Goal: Information Seeking & Learning: Learn about a topic

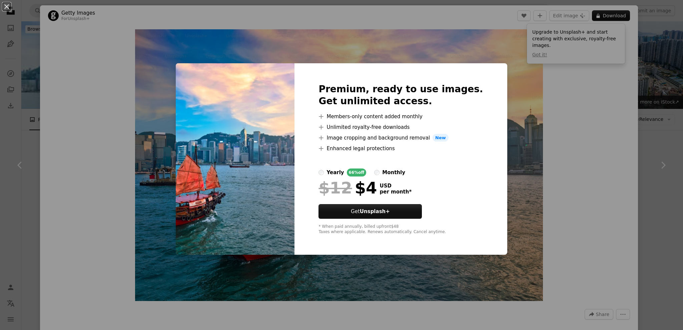
scroll to position [133, 0]
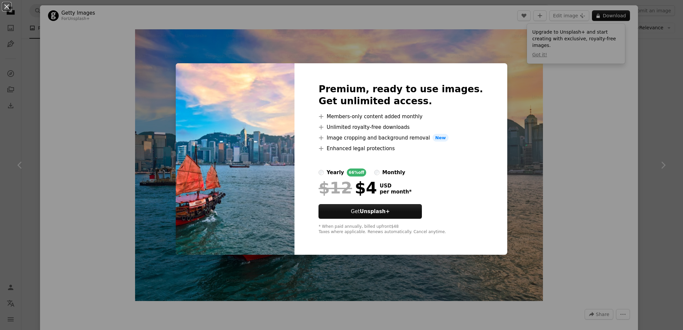
click at [560, 194] on div "An X shape Premium, ready to use images. Get unlimited access. A plus sign Memb…" at bounding box center [341, 165] width 683 height 330
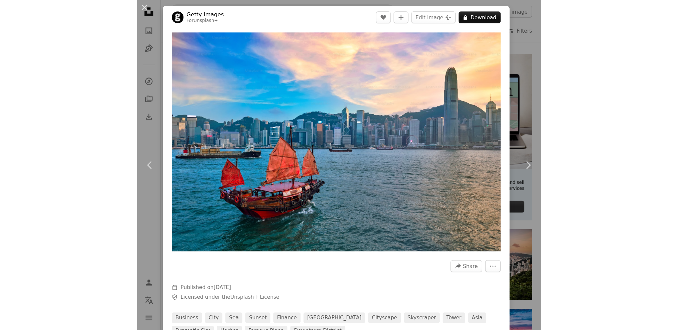
scroll to position [133, 0]
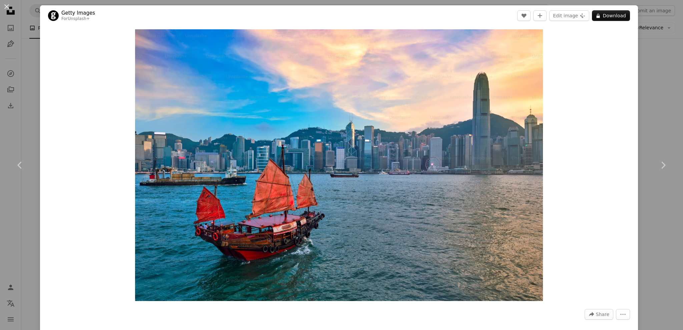
click at [647, 64] on div "An X shape Chevron left Chevron right Getty Images For Unsplash+ A heart A plus…" at bounding box center [341, 165] width 683 height 330
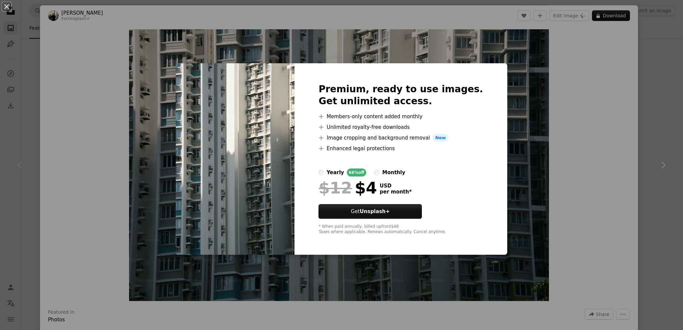
click at [571, 153] on div "An X shape Premium, ready to use images. Get unlimited access. A plus sign Memb…" at bounding box center [341, 165] width 683 height 330
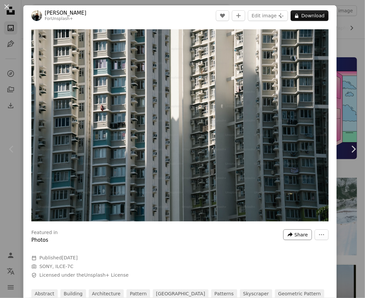
click at [294, 230] on span "Share" at bounding box center [300, 235] width 13 height 10
click at [314, 232] on button "More Actions" at bounding box center [321, 235] width 14 height 11
click at [238, 258] on dialog "An X shape Chevron left Chevron right [PERSON_NAME] For Unsplash+ A heart A plu…" at bounding box center [182, 149] width 365 height 298
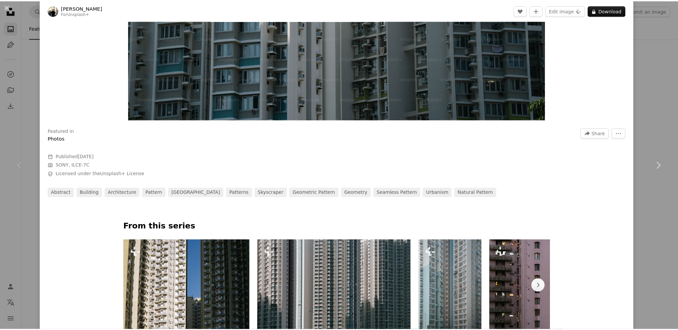
scroll to position [233, 0]
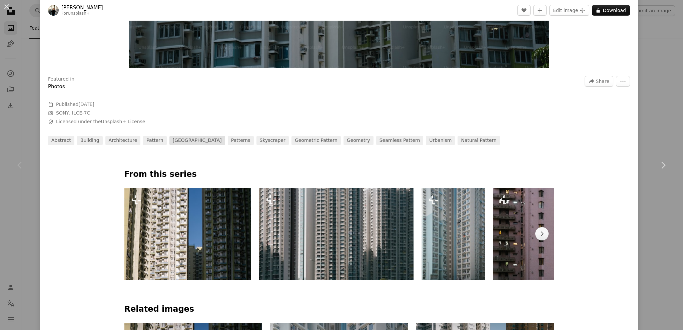
click at [179, 142] on link "[GEOGRAPHIC_DATA]" at bounding box center [197, 140] width 56 height 9
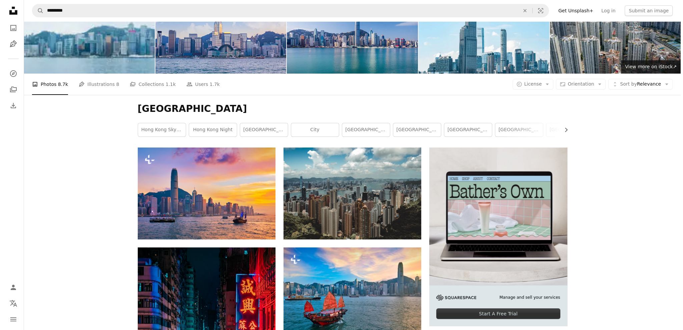
scroll to position [133, 0]
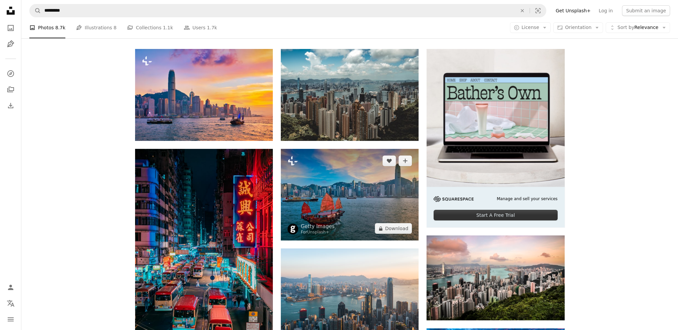
click at [348, 231] on img at bounding box center [350, 195] width 138 height 92
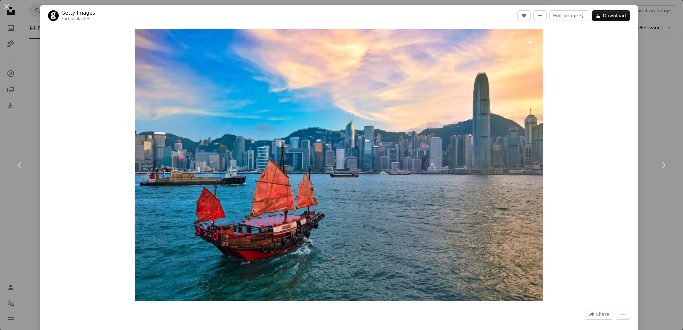
click at [468, 154] on img "Zoom in on this image" at bounding box center [339, 165] width 408 height 272
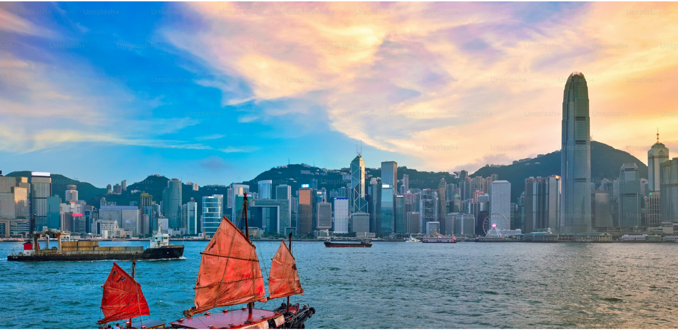
scroll to position [59, 0]
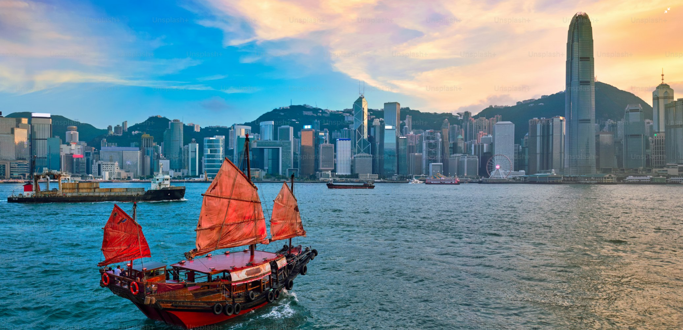
click at [423, 203] on img "Zoom out on this image" at bounding box center [341, 169] width 683 height 456
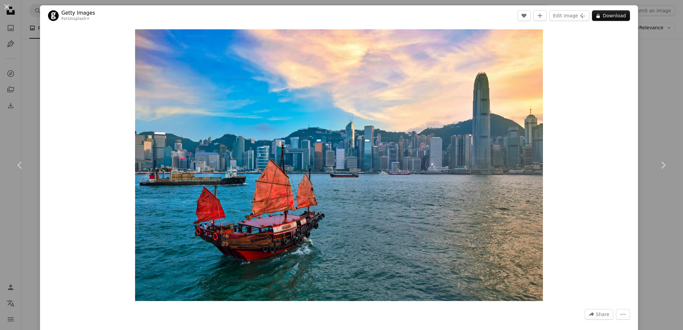
click at [659, 113] on div "An X shape Chevron left Chevron right Getty Images For Unsplash+ A heart A plus…" at bounding box center [341, 165] width 683 height 330
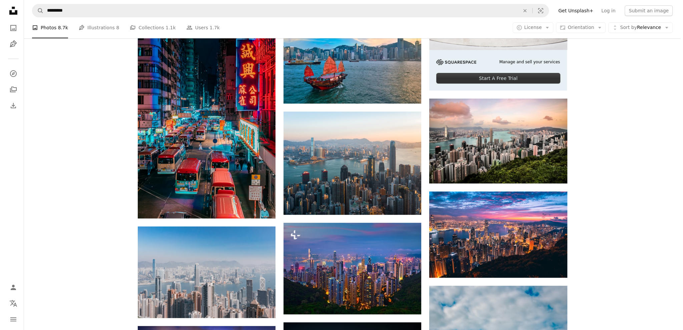
scroll to position [367, 0]
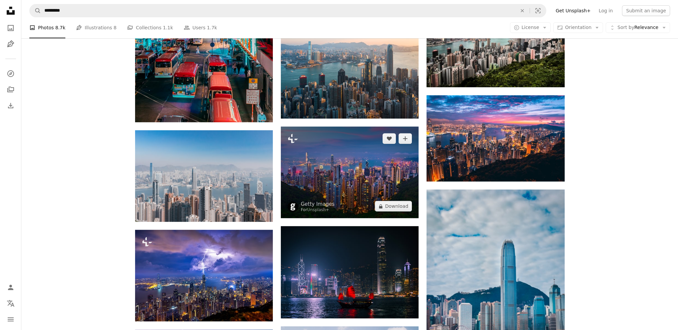
click at [335, 187] on img at bounding box center [350, 173] width 138 height 92
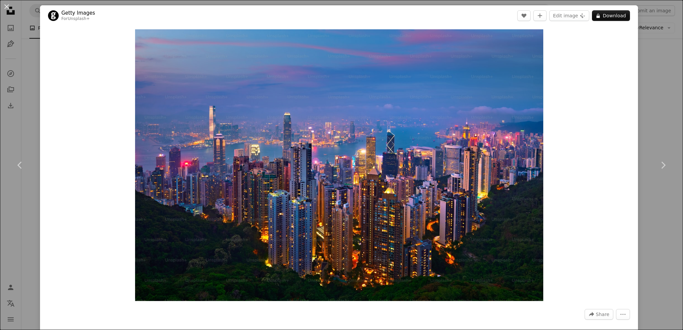
click at [568, 137] on div "Zoom in" at bounding box center [339, 165] width 598 height 279
